Goal: Task Accomplishment & Management: Complete application form

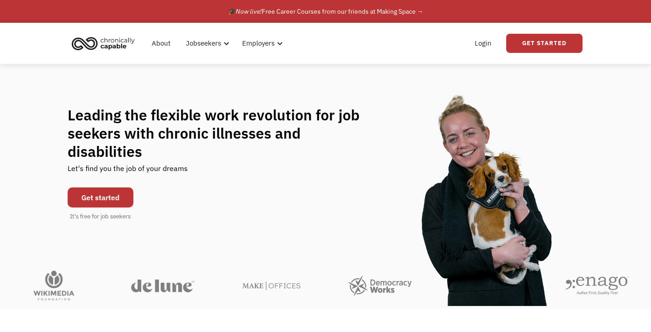
click at [117, 189] on link "Get started" at bounding box center [101, 198] width 66 height 20
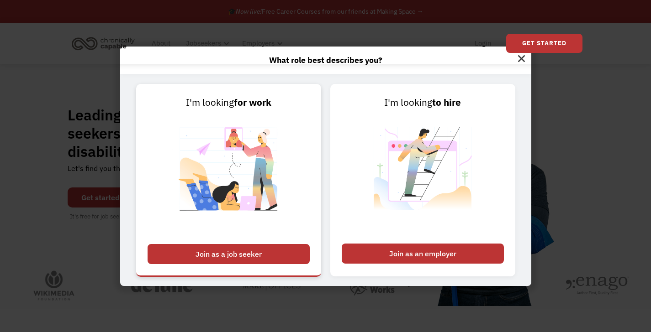
click at [236, 251] on div "Join as a job seeker" at bounding box center [228, 254] width 162 height 20
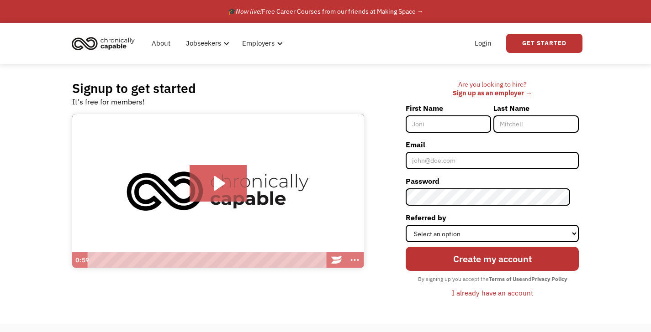
click at [482, 121] on input "First Name" at bounding box center [447, 123] width 85 height 17
type input "[PERSON_NAME]"
click at [537, 126] on input "Łętowska" at bounding box center [535, 123] width 85 height 17
drag, startPoint x: 510, startPoint y: 121, endPoint x: 443, endPoint y: 119, distance: 67.6
click at [443, 119] on div "First Name Aleksandra Last Name Łętowska" at bounding box center [491, 119] width 173 height 37
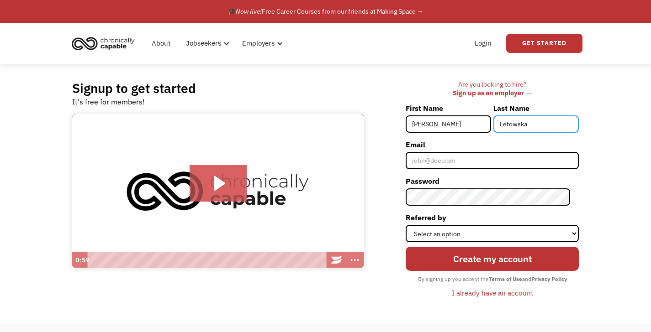
type input "Letowska"
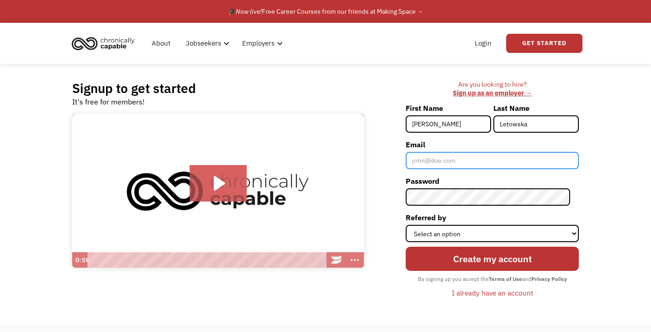
click at [431, 164] on input "Email" at bounding box center [491, 160] width 173 height 17
type input "aleksandra.letowska@wp.pl"
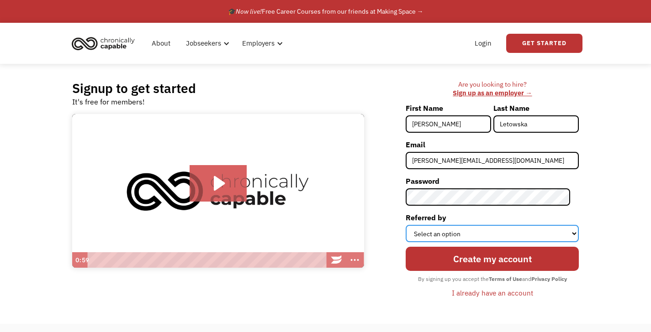
click at [505, 236] on select "Select an option Instagram Facebook Twitter Search Engine News Article Word of …" at bounding box center [491, 233] width 173 height 17
select select "Other"
click at [414, 225] on select "Select an option Instagram Facebook Twitter Search Engine News Article Word of …" at bounding box center [491, 233] width 173 height 17
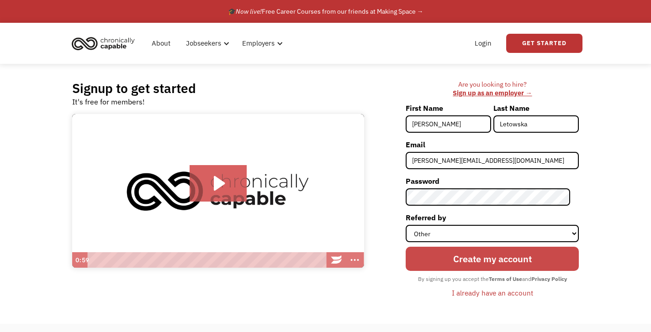
click at [488, 255] on input "Create my account" at bounding box center [491, 259] width 173 height 24
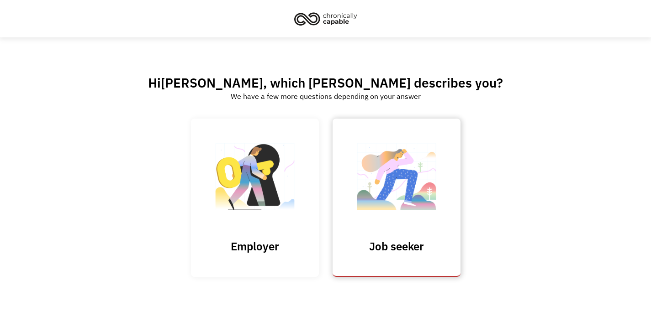
click at [402, 199] on img at bounding box center [396, 181] width 91 height 89
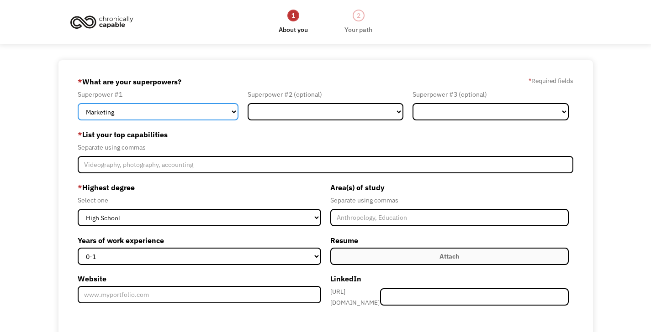
click at [196, 111] on select "Marketing Human Resources Finance Technology Operations Sales Industrial & Manu…" at bounding box center [158, 111] width 160 height 17
select select "Other"
click at [78, 103] on select "Marketing Human Resources Finance Technology Operations Sales Industrial & Manu…" at bounding box center [158, 111] width 160 height 17
click at [268, 146] on div "Separate using commas" at bounding box center [325, 147] width 495 height 11
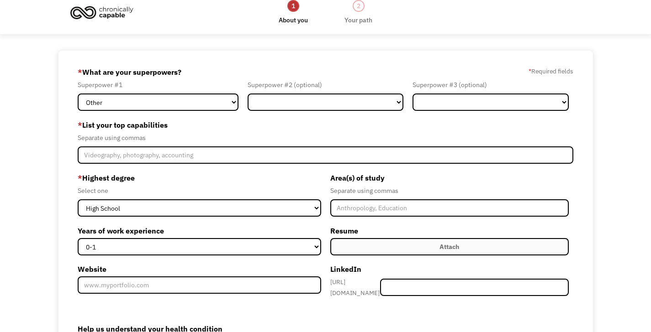
scroll to position [10, 0]
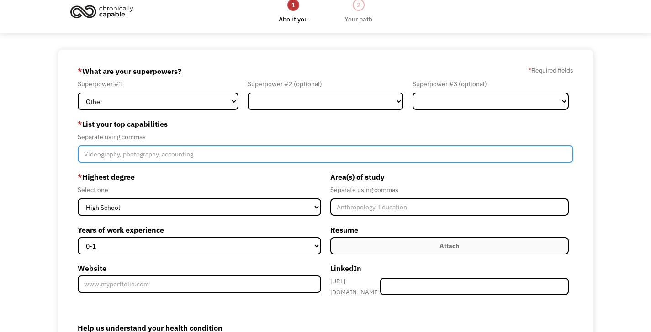
click at [267, 149] on input "Member-Create-Step1" at bounding box center [325, 154] width 495 height 17
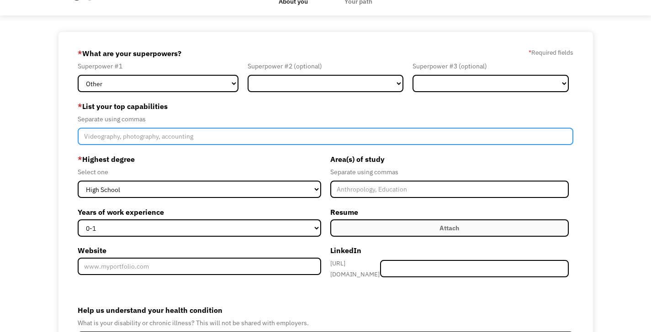
scroll to position [30, 0]
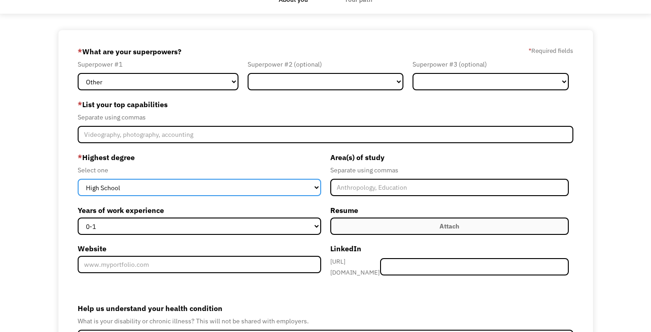
click at [251, 186] on select "High School Associates Bachelors Master's PhD" at bounding box center [199, 187] width 243 height 17
click at [78, 179] on select "High School Associates Bachelors Master's PhD" at bounding box center [199, 187] width 243 height 17
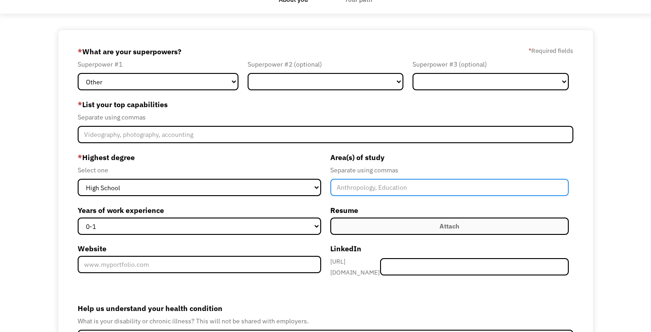
click at [351, 186] on input "Member-Create-Step1" at bounding box center [449, 187] width 238 height 17
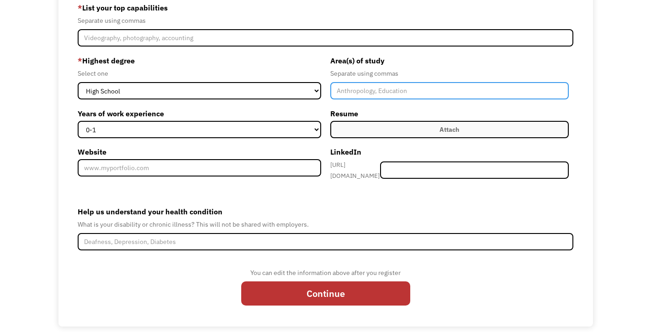
scroll to position [133, 0]
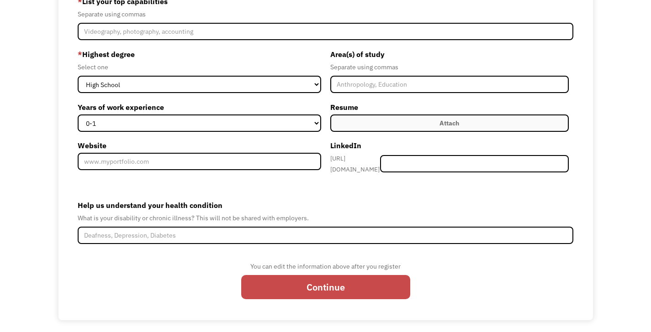
click at [273, 291] on input "Continue" at bounding box center [325, 287] width 169 height 24
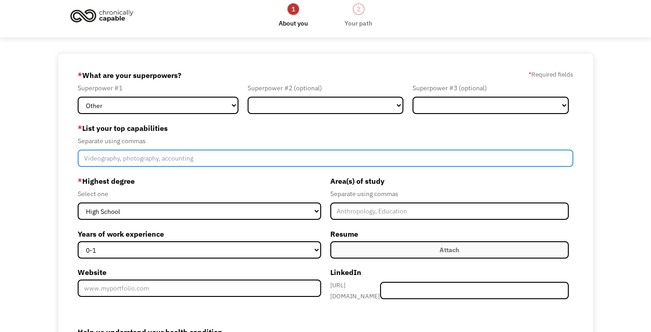
scroll to position [7, 0]
click at [378, 160] on input "Member-Create-Step1" at bounding box center [325, 157] width 495 height 17
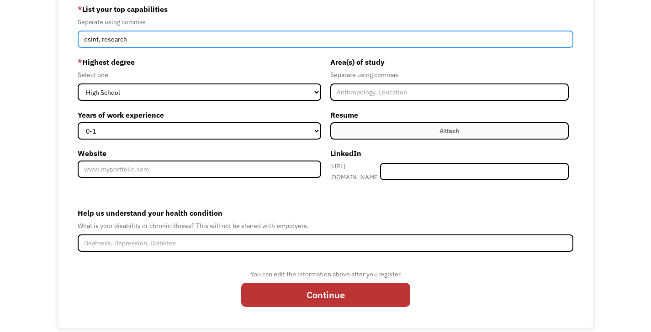
scroll to position [133, 0]
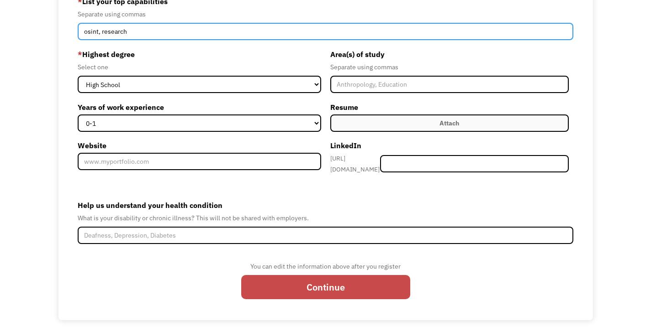
type input "osint, research"
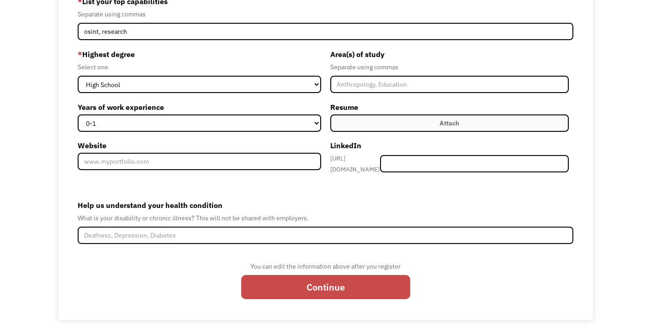
click at [364, 285] on input "Continue" at bounding box center [325, 287] width 169 height 24
type input "Please wait..."
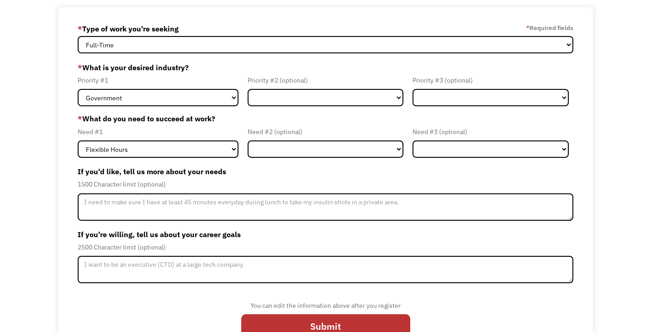
scroll to position [23, 0]
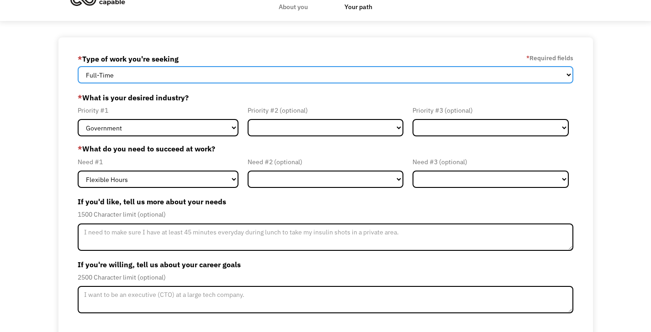
click at [224, 78] on select "Full-Time Part-Time Both Full-Time and Part-Time" at bounding box center [325, 74] width 495 height 17
select select "Both Full-Time and Part-Time"
click at [78, 66] on select "Full-Time Part-Time Both Full-Time and Part-Time" at bounding box center [325, 74] width 495 height 17
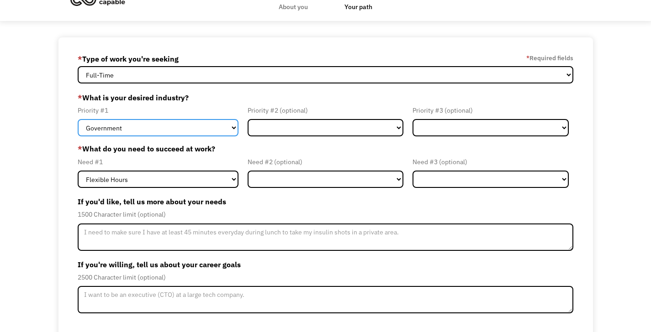
click at [191, 121] on select "Government Finance & Insurance Health & Social Care Tech & Engineering Creative…" at bounding box center [158, 127] width 160 height 17
select select "Administrative"
click at [78, 119] on select "Government Finance & Insurance Health & Social Care Tech & Engineering Creative…" at bounding box center [158, 127] width 160 height 17
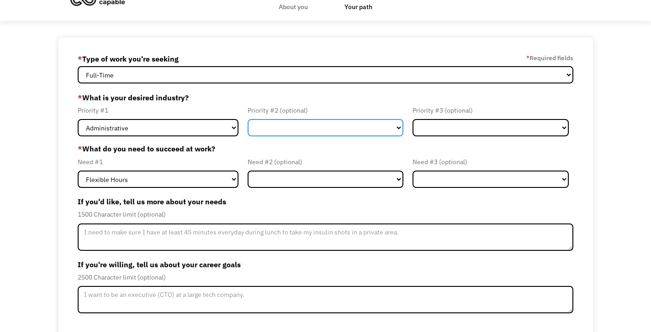
click at [275, 123] on select "Government Finance & Insurance Health & Social Care Tech & Engineering Creative…" at bounding box center [325, 127] width 156 height 17
select select "Other"
click at [247, 119] on select "Government Finance & Insurance Health & Social Care Tech & Engineering Creative…" at bounding box center [325, 127] width 156 height 17
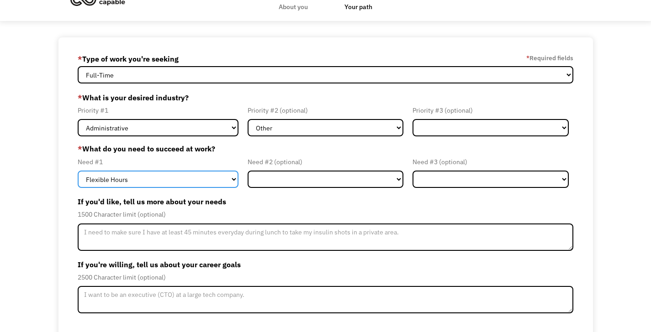
click at [176, 174] on select "Flexible Hours Remote Work Service Animal On-site Accommodations Visual Support…" at bounding box center [158, 179] width 160 height 17
click at [78, 171] on select "Flexible Hours Remote Work Service Animal On-site Accommodations Visual Support…" at bounding box center [158, 179] width 160 height 17
click at [156, 173] on select "Flexible Hours Remote Work Service Animal On-site Accommodations Visual Support…" at bounding box center [158, 179] width 160 height 17
select select "Remote Work"
click at [78, 171] on select "Flexible Hours Remote Work Service Animal On-site Accommodations Visual Support…" at bounding box center [158, 179] width 160 height 17
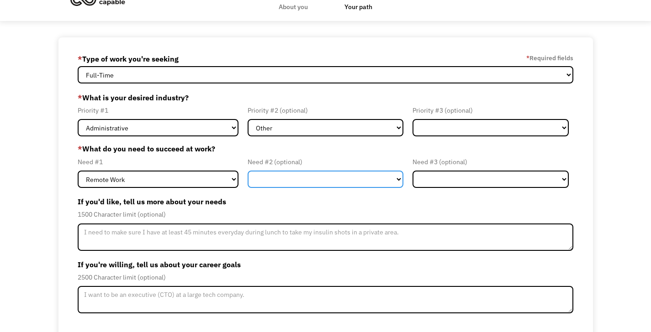
click at [275, 176] on select "Flexible Hours Remote Work Service Animal On-site Accommodations Visual Support…" at bounding box center [325, 179] width 156 height 17
select select "Other"
click at [247, 171] on select "Flexible Hours Remote Work Service Animal On-site Accommodations Visual Support…" at bounding box center [325, 179] width 156 height 17
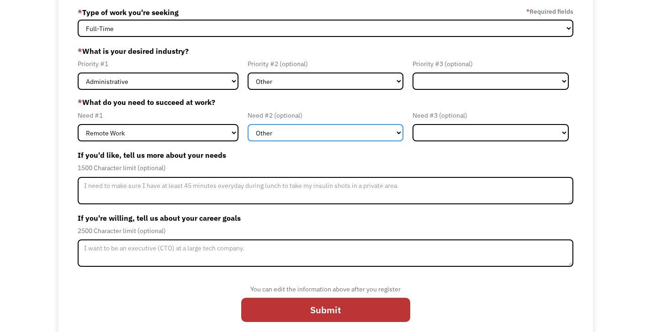
scroll to position [80, 0]
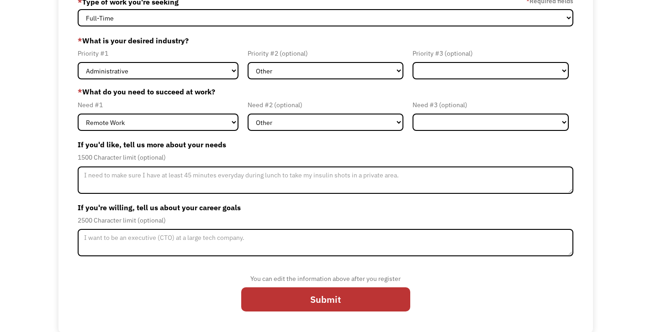
click at [165, 197] on form "68c48a330c284be9f8fefbe0 aleksandra.letowska@wp.pl Aleksandra Letowska * Type o…" at bounding box center [325, 157] width 495 height 324
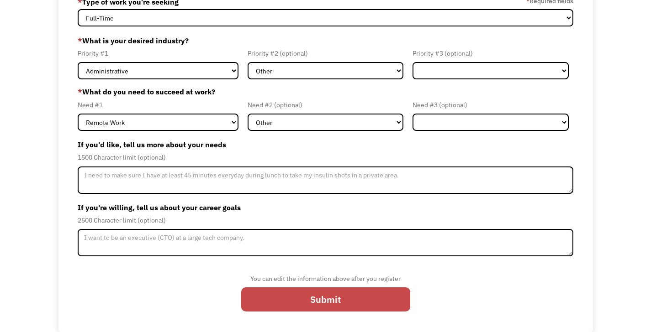
click at [319, 295] on input "Submit" at bounding box center [325, 300] width 169 height 24
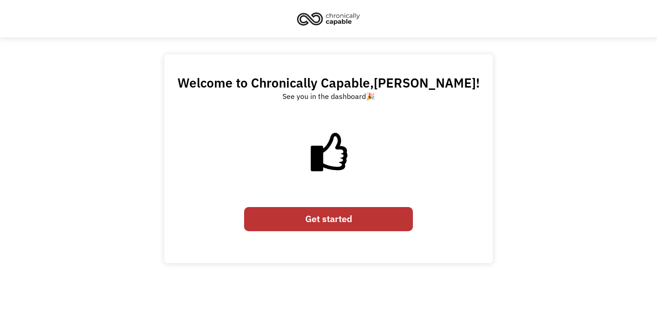
click at [317, 222] on link "Get started" at bounding box center [328, 219] width 169 height 24
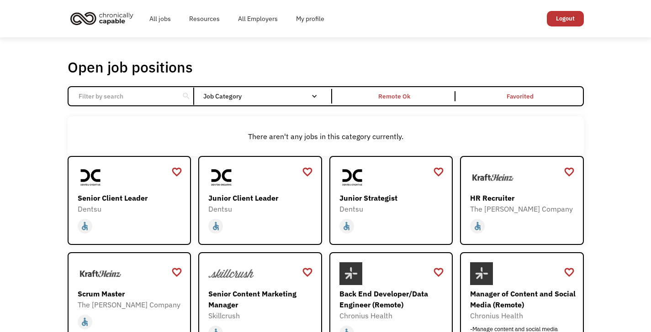
click at [236, 89] on div "search Filter by category Administration Communications & Public Relations Cust…" at bounding box center [326, 96] width 516 height 20
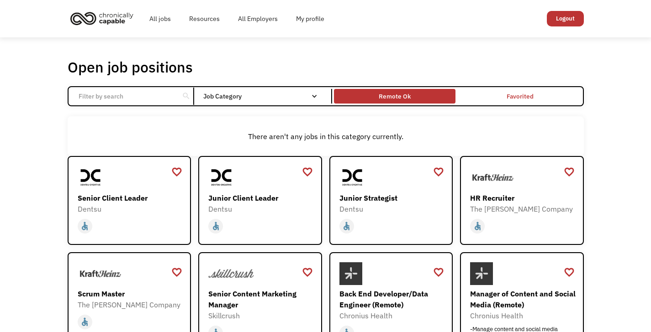
click at [407, 95] on div "Remote Ok" at bounding box center [394, 96] width 32 height 11
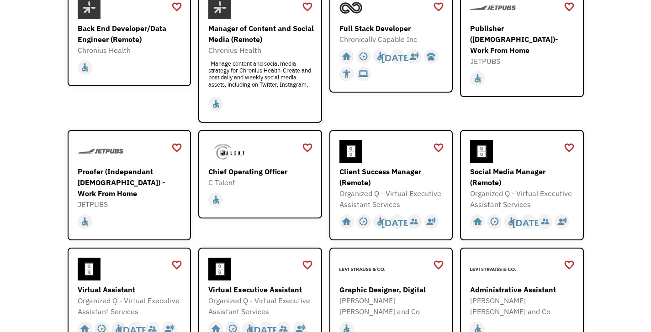
scroll to position [152, 0]
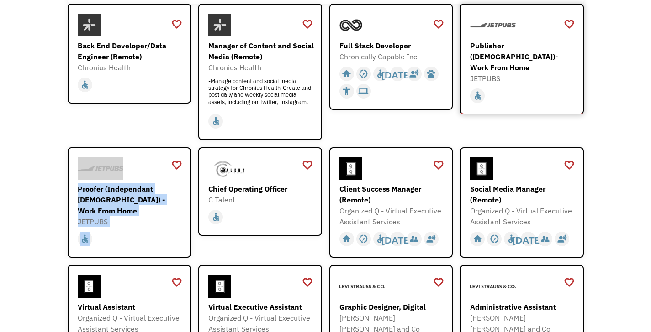
click at [517, 48] on div "Publisher (Independent Contractor)- Work From Home" at bounding box center [523, 56] width 106 height 33
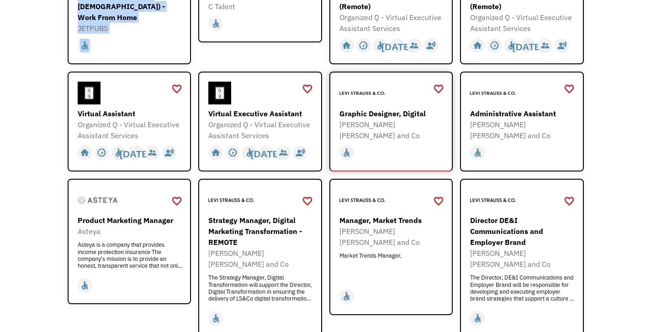
scroll to position [347, 0]
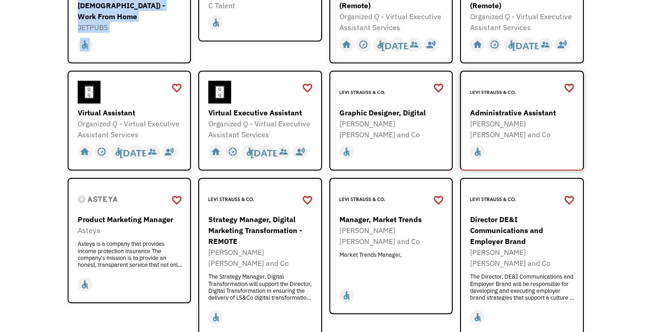
click at [529, 112] on div "Administrative Assistant" at bounding box center [523, 112] width 106 height 11
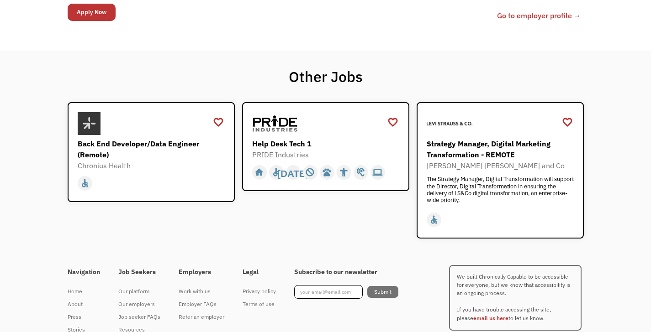
scroll to position [917, 0]
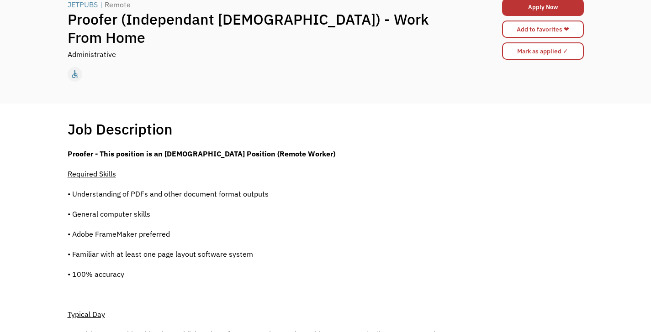
scroll to position [81, 0]
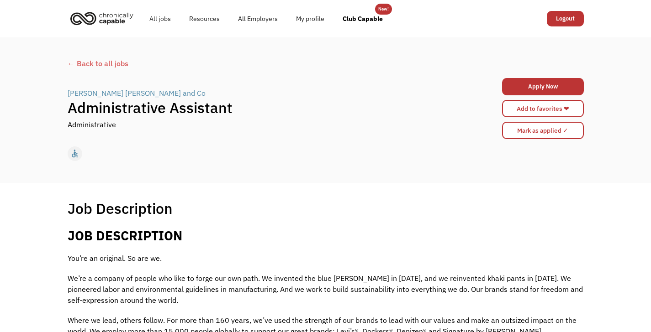
click at [112, 61] on div "← Back to all jobs" at bounding box center [326, 63] width 516 height 11
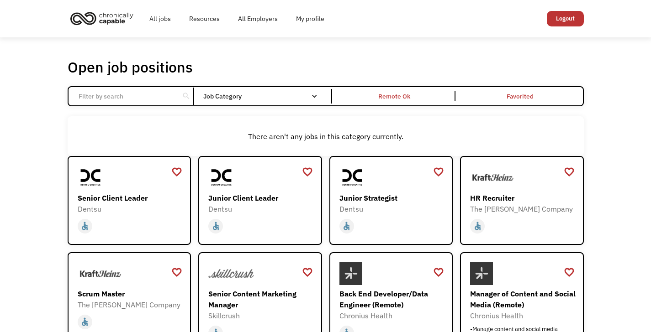
click at [120, 16] on img "home" at bounding box center [102, 18] width 68 height 20
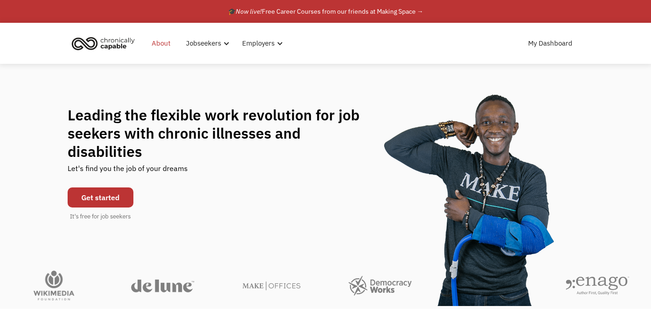
click at [161, 43] on link "About" at bounding box center [161, 43] width 30 height 29
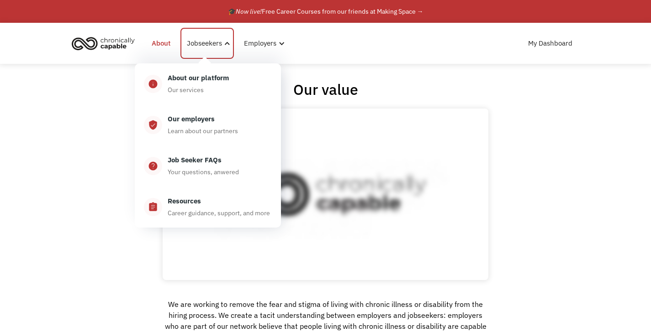
click at [209, 45] on div "Jobseekers" at bounding box center [204, 43] width 35 height 11
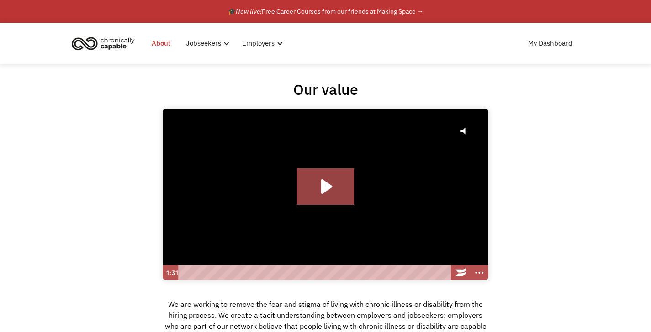
click at [479, 42] on div "My Dashboard" at bounding box center [465, 43] width 233 height 29
click at [547, 43] on link "My Dashboard" at bounding box center [549, 43] width 55 height 29
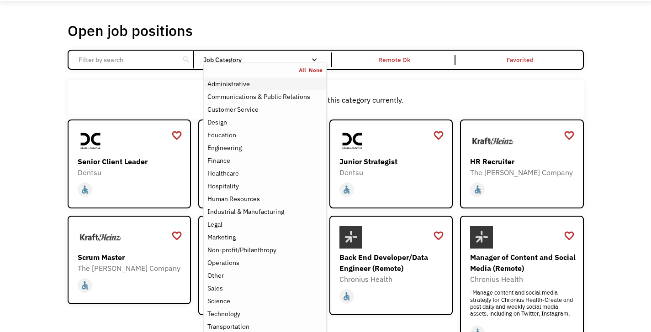
scroll to position [37, 0]
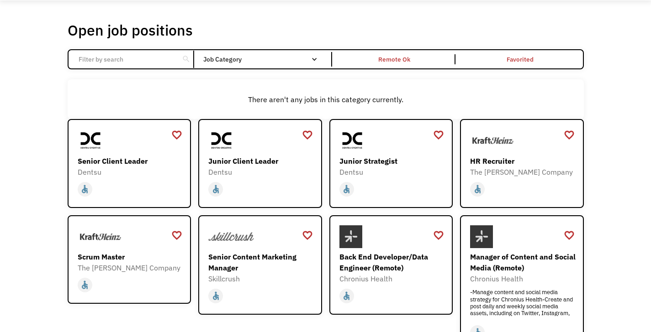
click at [147, 55] on input "Email Form" at bounding box center [124, 59] width 102 height 17
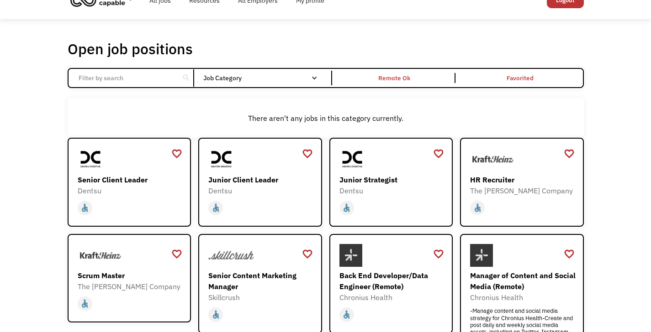
scroll to position [0, 0]
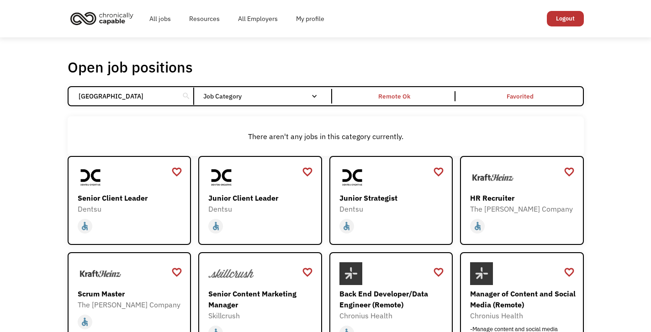
click input "Email Form" at bounding box center [0, 0] width 0 height 0
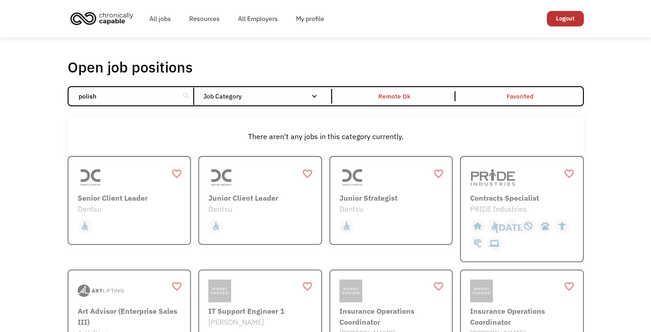
type input "polish"
click input "Email Form" at bounding box center [0, 0] width 0 height 0
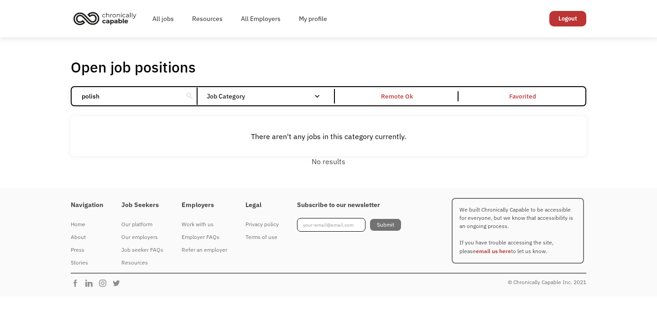
drag, startPoint x: 142, startPoint y: 97, endPoint x: 0, endPoint y: 94, distance: 141.5
click at [0, 94] on div "Open job positions You have X liked items Search polish search Filter by catego…" at bounding box center [328, 112] width 657 height 151
click input "Email Form" at bounding box center [0, 0] width 0 height 0
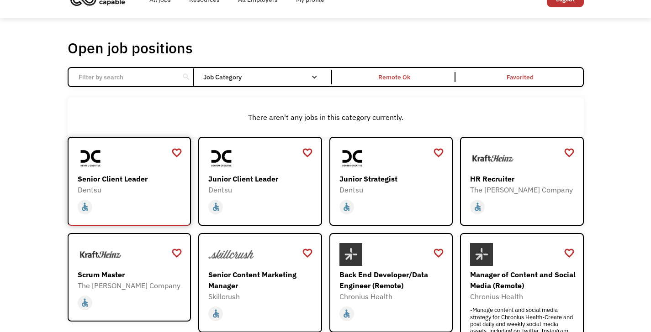
scroll to position [20, 0]
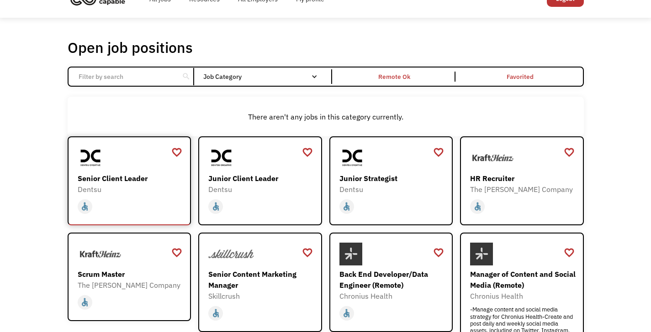
click at [151, 169] on div at bounding box center [131, 158] width 106 height 23
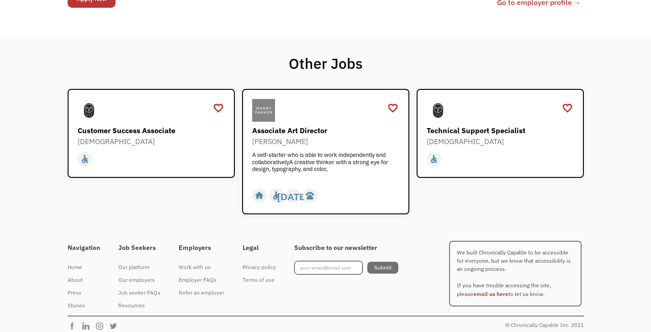
scroll to position [661, 0]
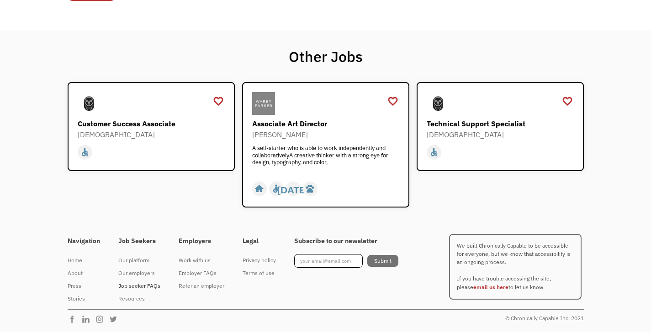
click at [147, 289] on div "Job seeker FAQs" at bounding box center [139, 286] width 42 height 11
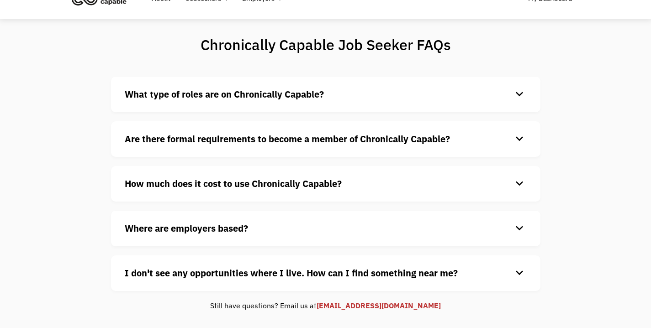
scroll to position [63, 0]
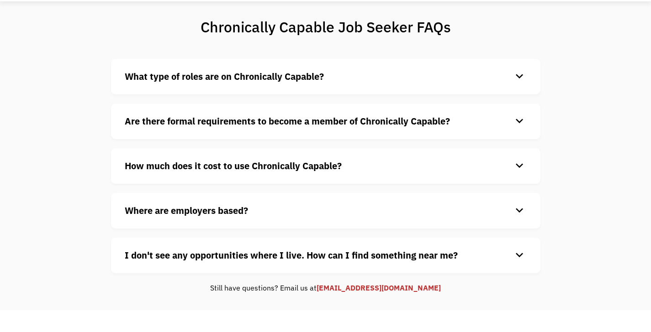
click at [216, 211] on strong "Where are employers based?" at bounding box center [186, 211] width 123 height 12
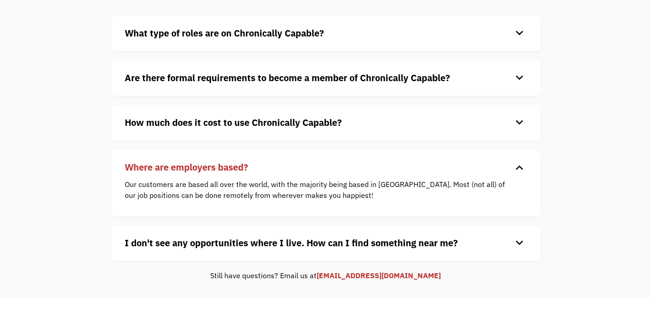
scroll to position [108, 0]
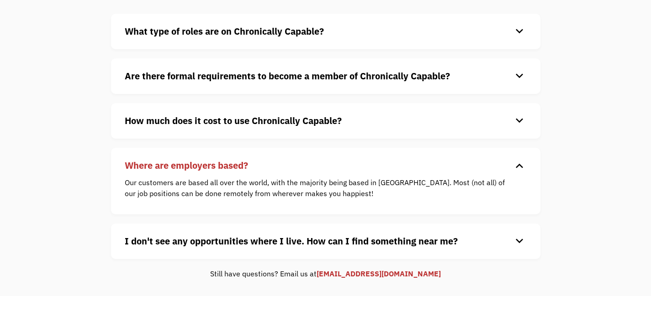
click at [211, 244] on strong "I don't see any opportunities where I live. How can I find something near me?" at bounding box center [291, 241] width 333 height 12
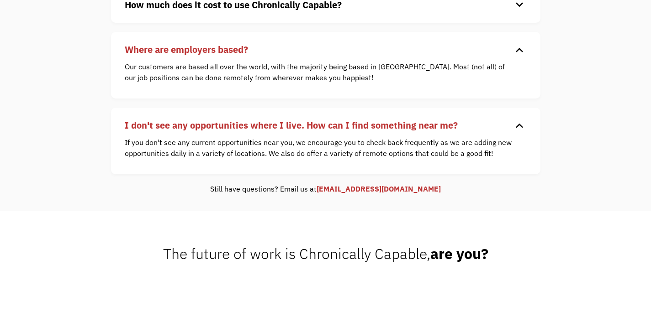
scroll to position [225, 0]
